Goal: Task Accomplishment & Management: Use online tool/utility

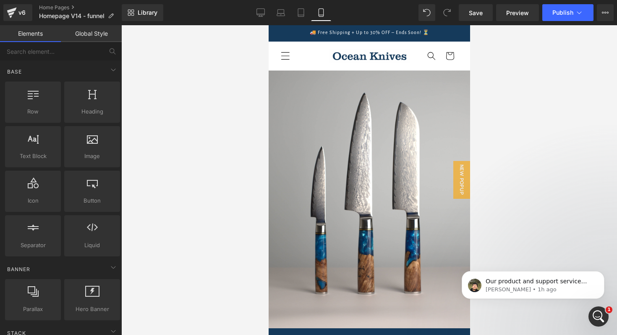
drag, startPoint x: 321, startPoint y: 15, endPoint x: 53, endPoint y: 26, distance: 269.0
click at [321, 15] on icon at bounding box center [321, 12] width 8 height 8
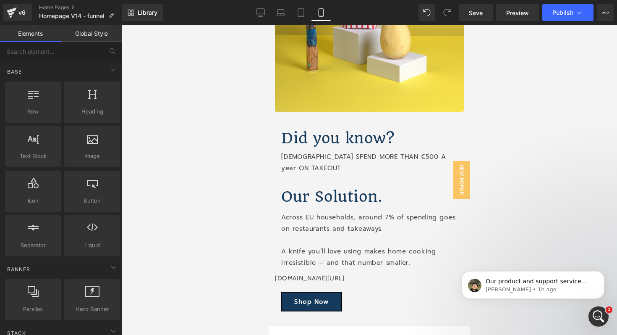
scroll to position [581, 0]
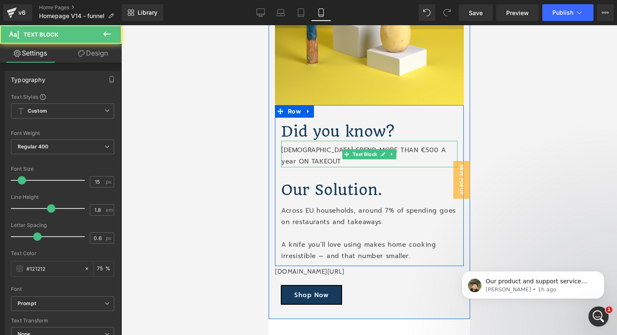
click at [305, 151] on p "[DEMOGRAPHIC_DATA] SPEND MORE THAN €500 A year ON TAKEOUT" at bounding box center [369, 155] width 176 height 23
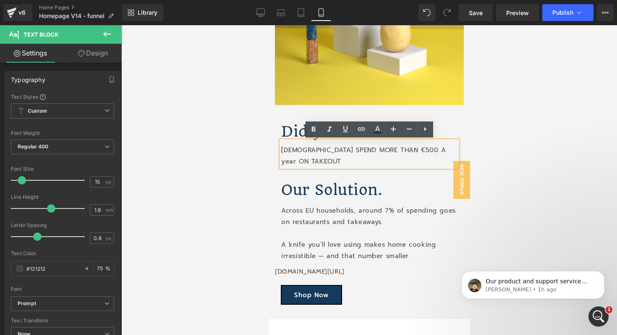
click at [430, 152] on p "[DEMOGRAPHIC_DATA] SPEND MORE THAN €500 A year ON TAKEOUT" at bounding box center [369, 155] width 176 height 23
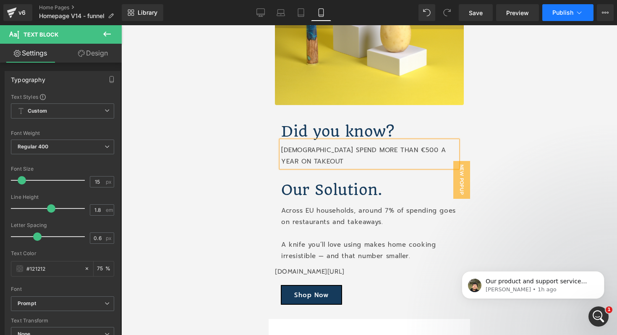
click at [563, 15] on span "Publish" at bounding box center [563, 12] width 21 height 7
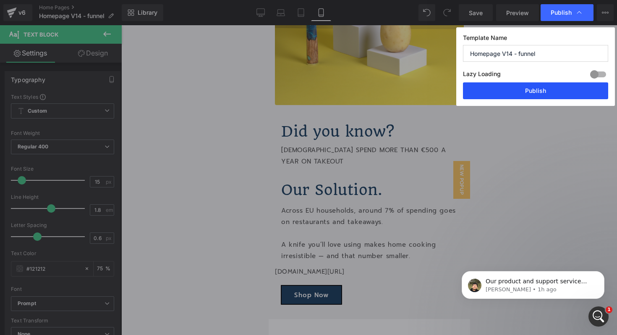
click at [525, 91] on button "Publish" at bounding box center [535, 90] width 145 height 17
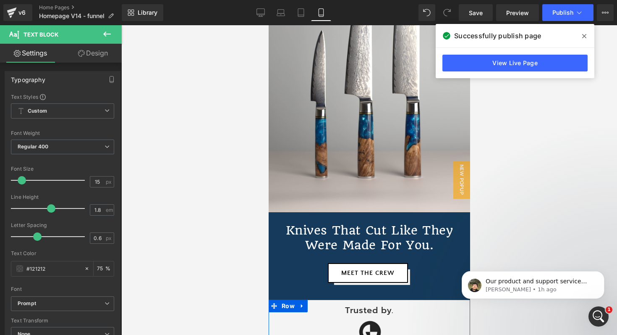
scroll to position [0, 0]
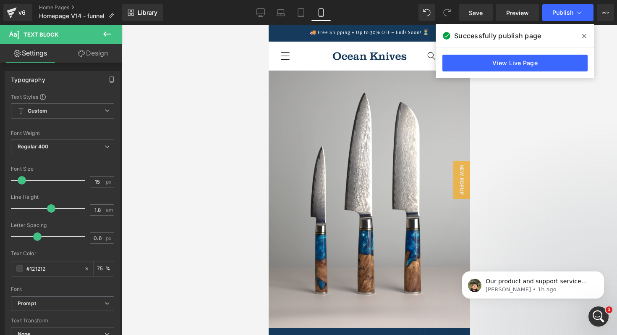
click at [286, 55] on icon "Menu" at bounding box center [285, 56] width 9 height 9
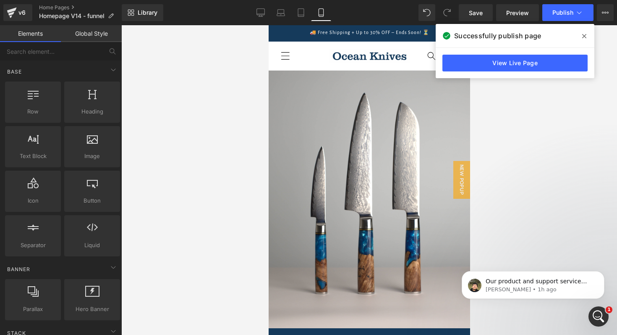
click at [285, 58] on icon "Menu" at bounding box center [285, 56] width 9 height 9
click at [284, 57] on icon "Menu" at bounding box center [285, 56] width 9 height 9
click at [284, 54] on icon "Menu" at bounding box center [285, 56] width 9 height 9
click at [285, 58] on icon "Menu" at bounding box center [285, 56] width 9 height 9
